Goal: Task Accomplishment & Management: Manage account settings

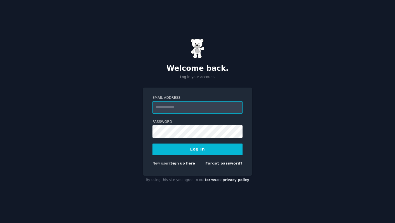
click at [191, 112] on input "Email Address" at bounding box center [197, 107] width 90 height 12
click at [221, 162] on link "Forgot password?" at bounding box center [223, 163] width 37 height 4
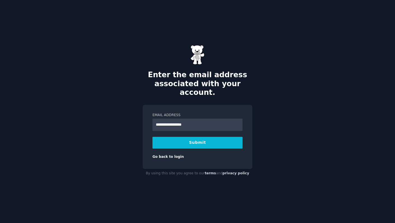
type input "**********"
click at [152, 137] on button "Submit" at bounding box center [197, 143] width 90 height 12
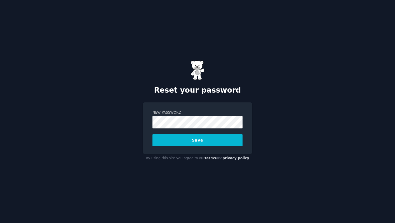
click at [152, 134] on button "Save" at bounding box center [197, 140] width 90 height 12
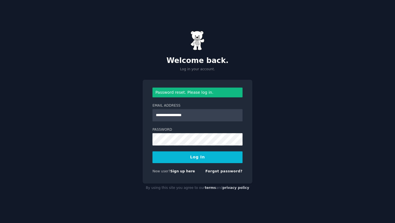
type input "**********"
click at [152, 151] on button "Log In" at bounding box center [197, 157] width 90 height 12
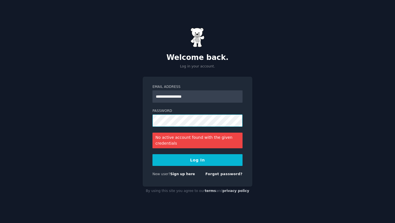
click at [152, 154] on button "Log In" at bounding box center [197, 160] width 90 height 12
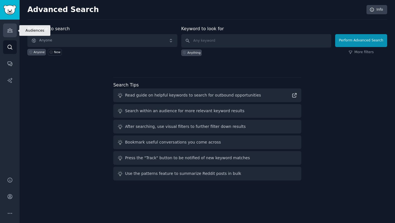
click at [11, 27] on link "Audiences" at bounding box center [10, 30] width 14 height 14
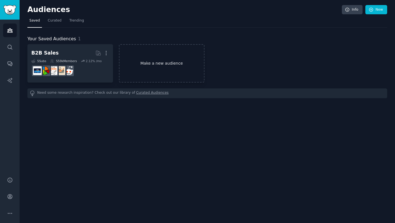
click at [154, 59] on link "Make a new audience" at bounding box center [162, 63] width 86 height 38
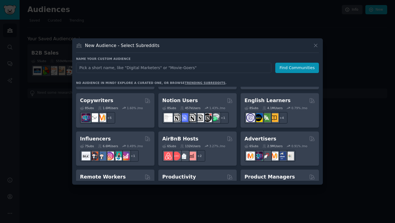
scroll to position [338, 0]
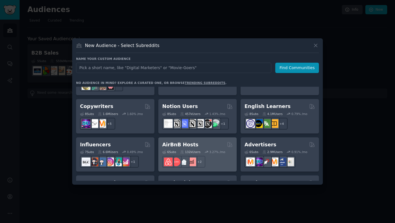
click at [194, 141] on div "AirBnB Hosts" at bounding box center [197, 144] width 70 height 7
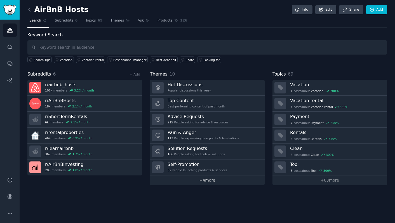
click at [219, 182] on link "+ 4 more" at bounding box center [207, 180] width 115 height 10
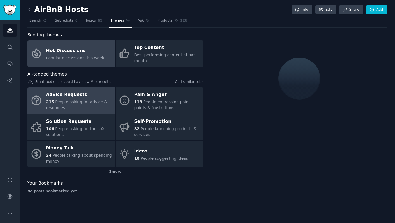
click at [85, 103] on span "People asking for advice & resources" at bounding box center [76, 105] width 61 height 10
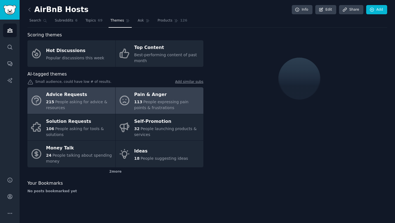
click at [149, 108] on span "People expressing pain points & frustrations" at bounding box center [161, 105] width 54 height 10
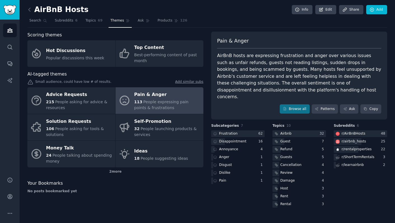
click at [284, 123] on h3 "Topics 10" at bounding box center [298, 125] width 53 height 5
click at [285, 107] on icon at bounding box center [284, 108] width 3 height 3
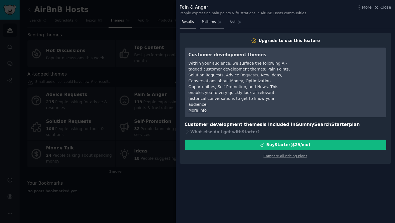
click at [202, 21] on span "Patterns" at bounding box center [209, 22] width 14 height 5
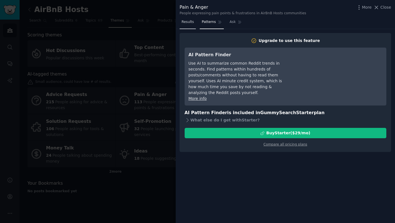
click at [192, 22] on span "Results" at bounding box center [187, 22] width 12 height 5
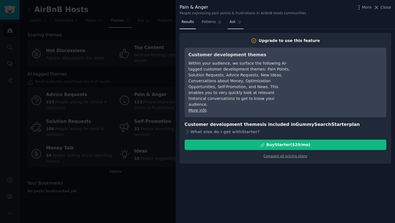
click at [231, 25] on link "Ask" at bounding box center [236, 23] width 16 height 11
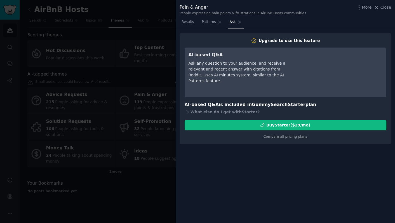
click at [150, 186] on div at bounding box center [197, 111] width 395 height 223
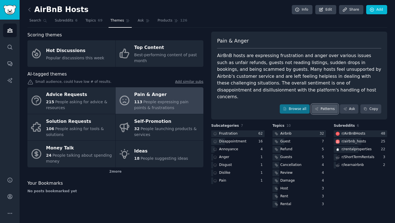
click at [331, 104] on link "Patterns" at bounding box center [324, 109] width 26 height 10
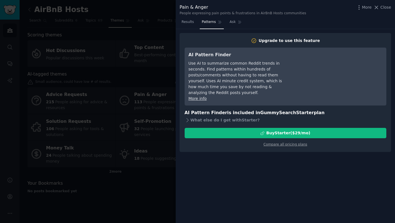
click at [104, 112] on div at bounding box center [197, 111] width 395 height 223
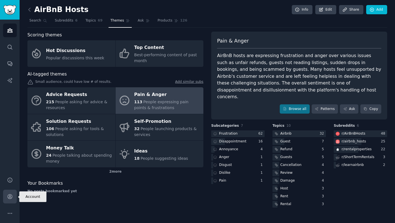
click at [8, 200] on link "Account" at bounding box center [10, 197] width 14 height 14
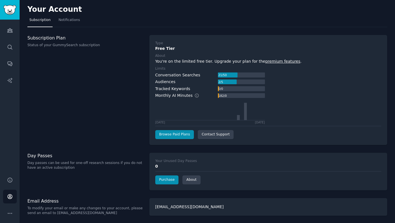
click at [276, 61] on link "premium features" at bounding box center [282, 61] width 35 height 4
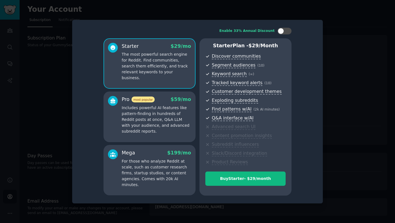
click at [328, 46] on div at bounding box center [197, 111] width 395 height 223
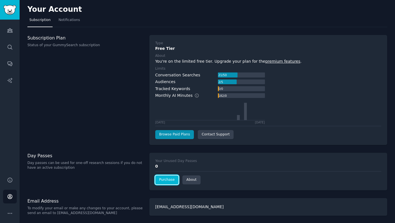
click at [165, 181] on link "Purchase" at bounding box center [166, 179] width 23 height 9
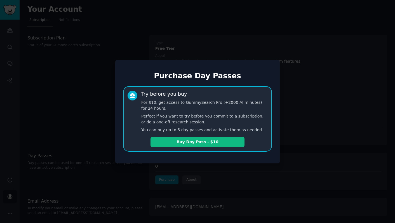
click at [79, 112] on div at bounding box center [197, 111] width 395 height 223
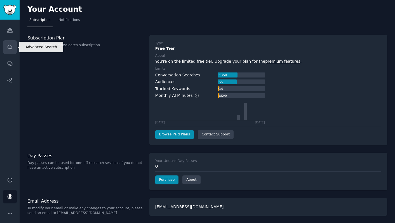
click at [8, 44] on link "Search" at bounding box center [10, 47] width 14 height 14
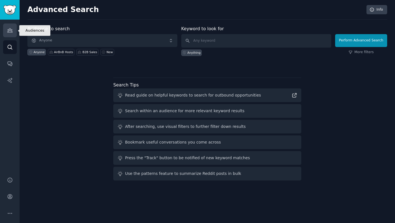
click at [7, 31] on icon "Sidebar" at bounding box center [10, 30] width 6 height 6
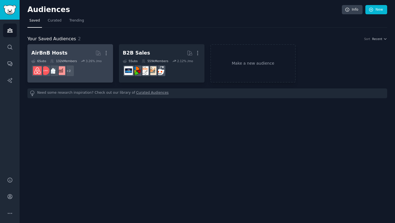
click at [90, 68] on dd "+ 2" at bounding box center [70, 71] width 78 height 16
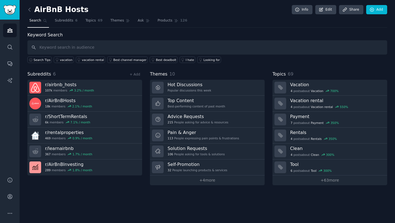
click at [175, 75] on div "Themes 10" at bounding box center [207, 74] width 115 height 7
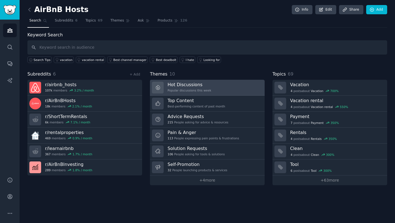
click at [175, 80] on link "Hot Discussions Popular discussions this week" at bounding box center [207, 88] width 115 height 16
